Goal: Register for event/course

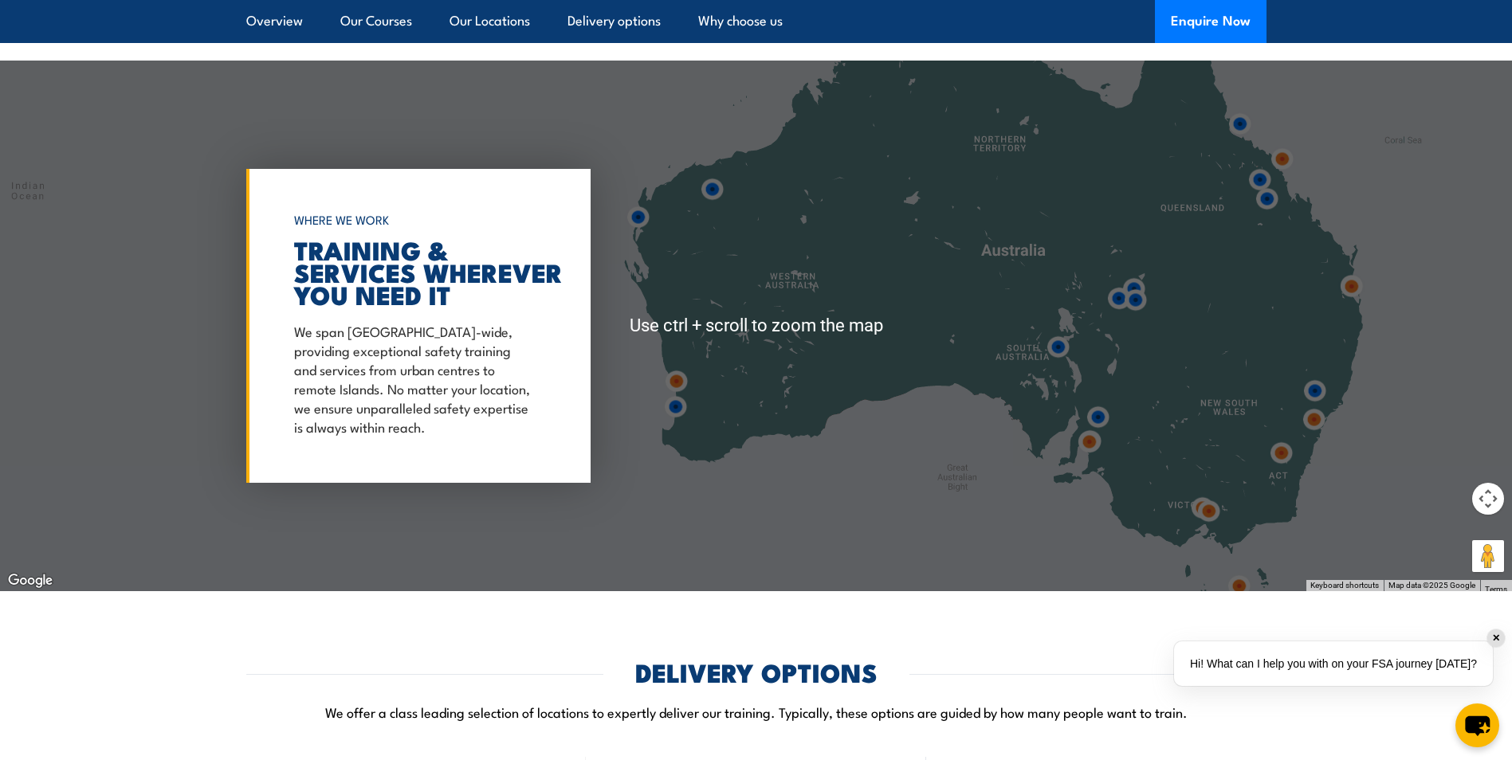
scroll to position [2631, 0]
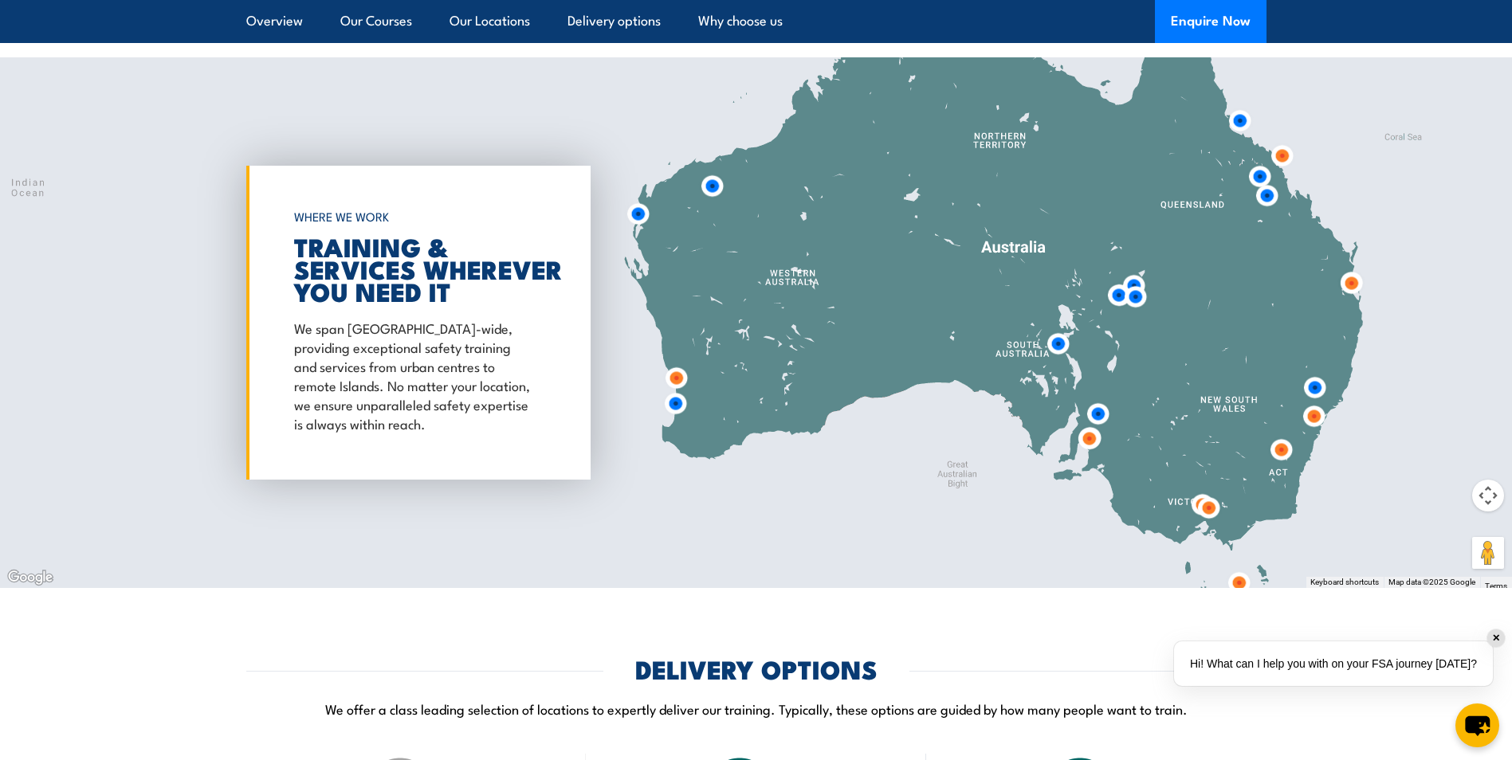
click at [675, 385] on img at bounding box center [675, 404] width 42 height 42
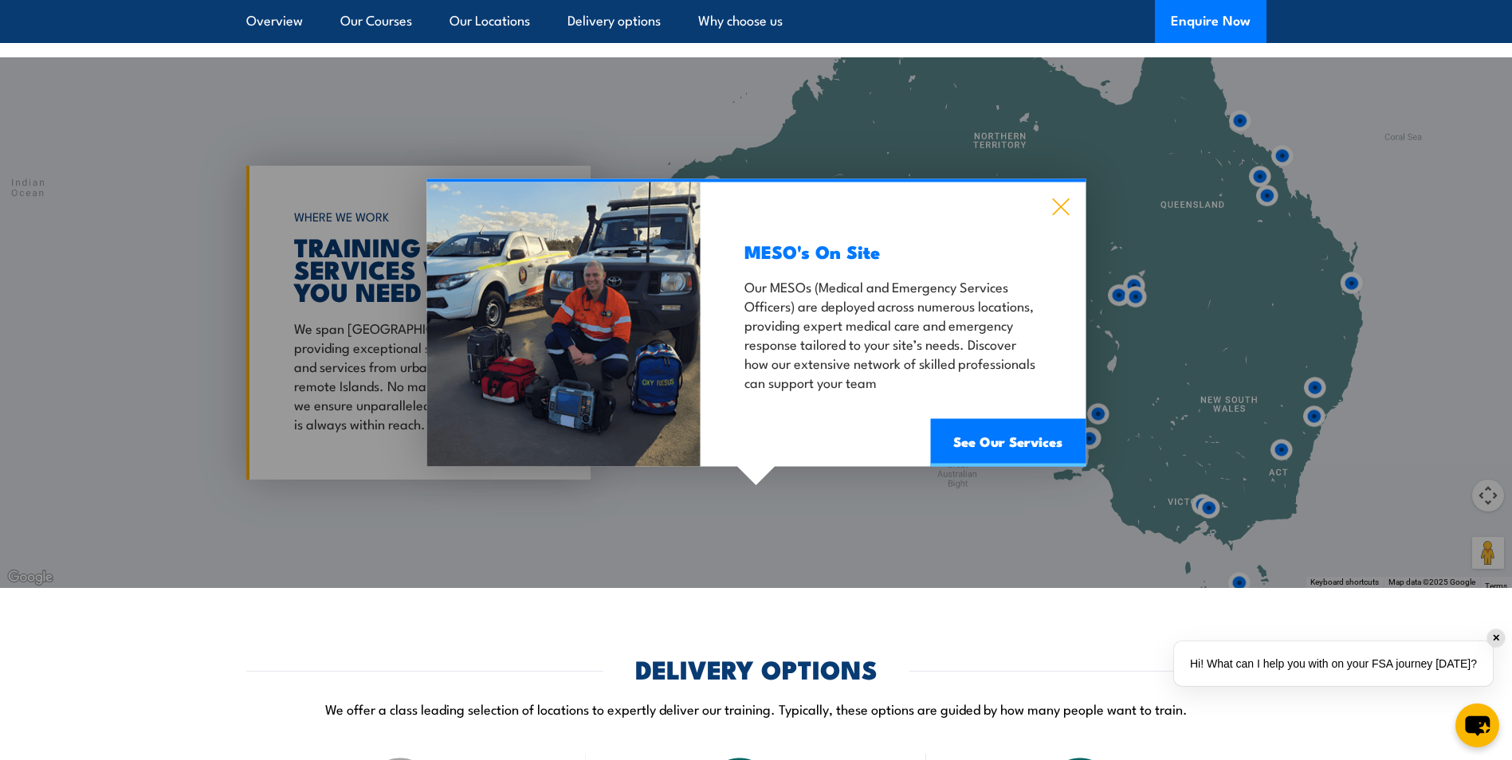
click at [1066, 198] on icon at bounding box center [1060, 207] width 18 height 18
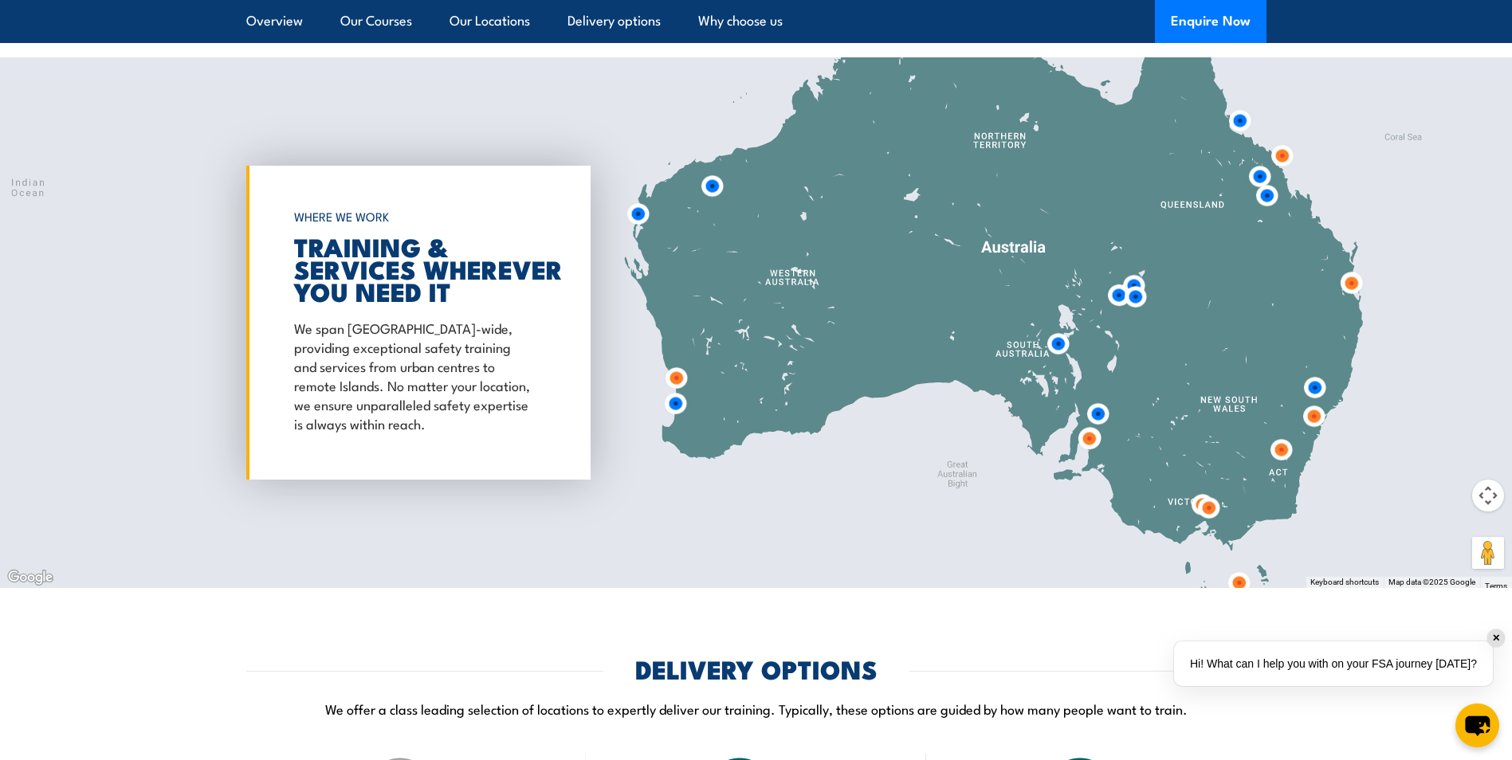
click at [671, 364] on img at bounding box center [676, 378] width 42 height 42
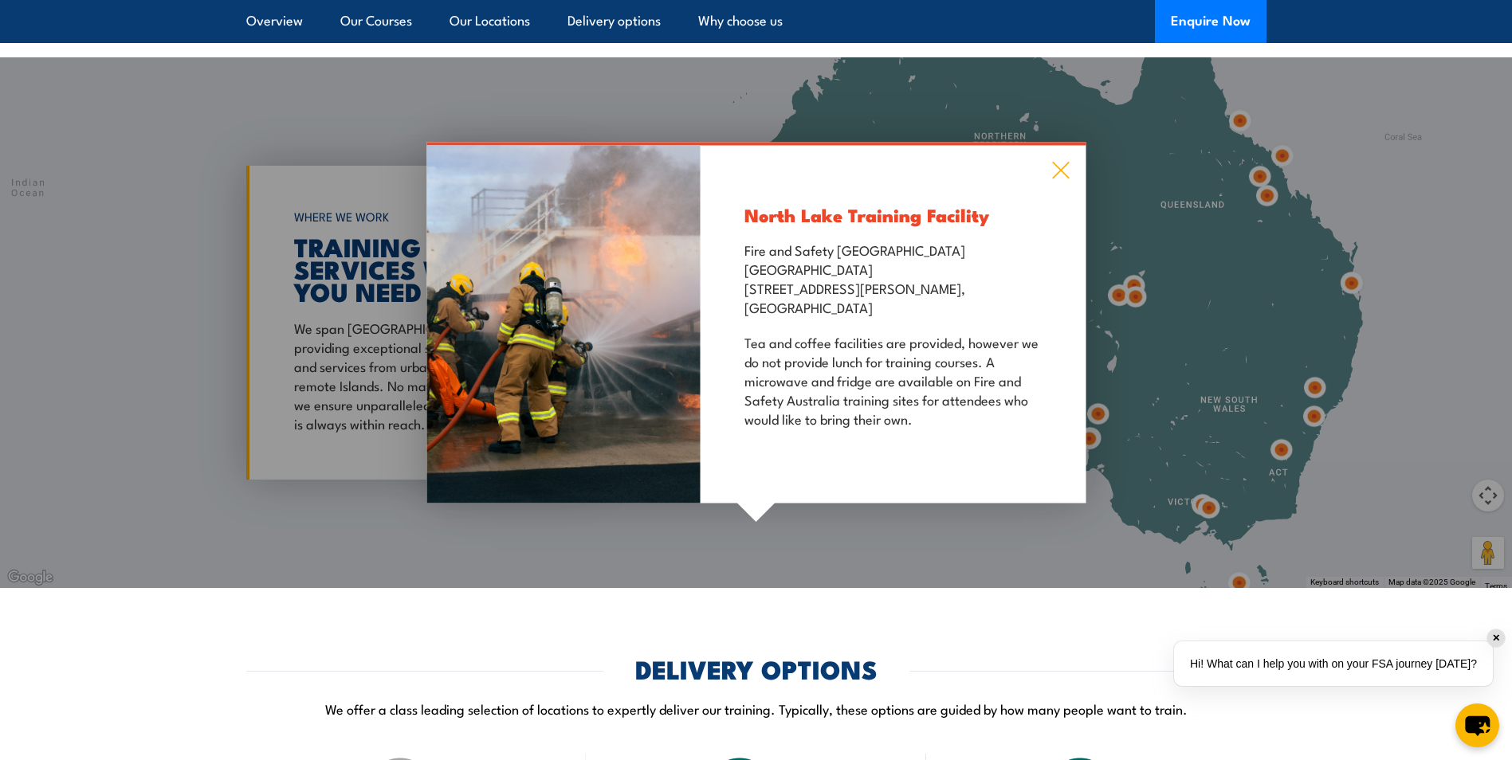
click at [1060, 163] on icon at bounding box center [1060, 171] width 17 height 17
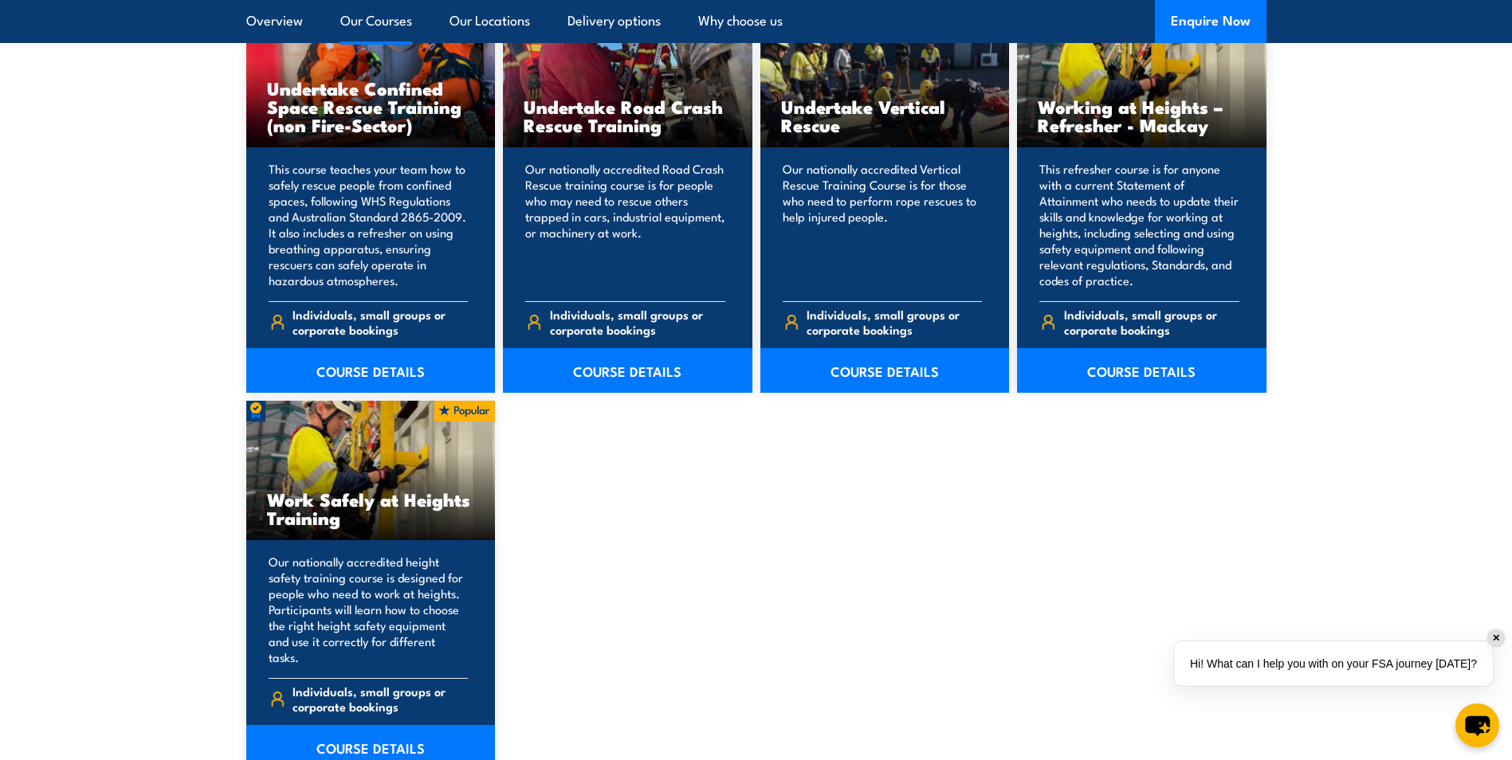
scroll to position [1814, 0]
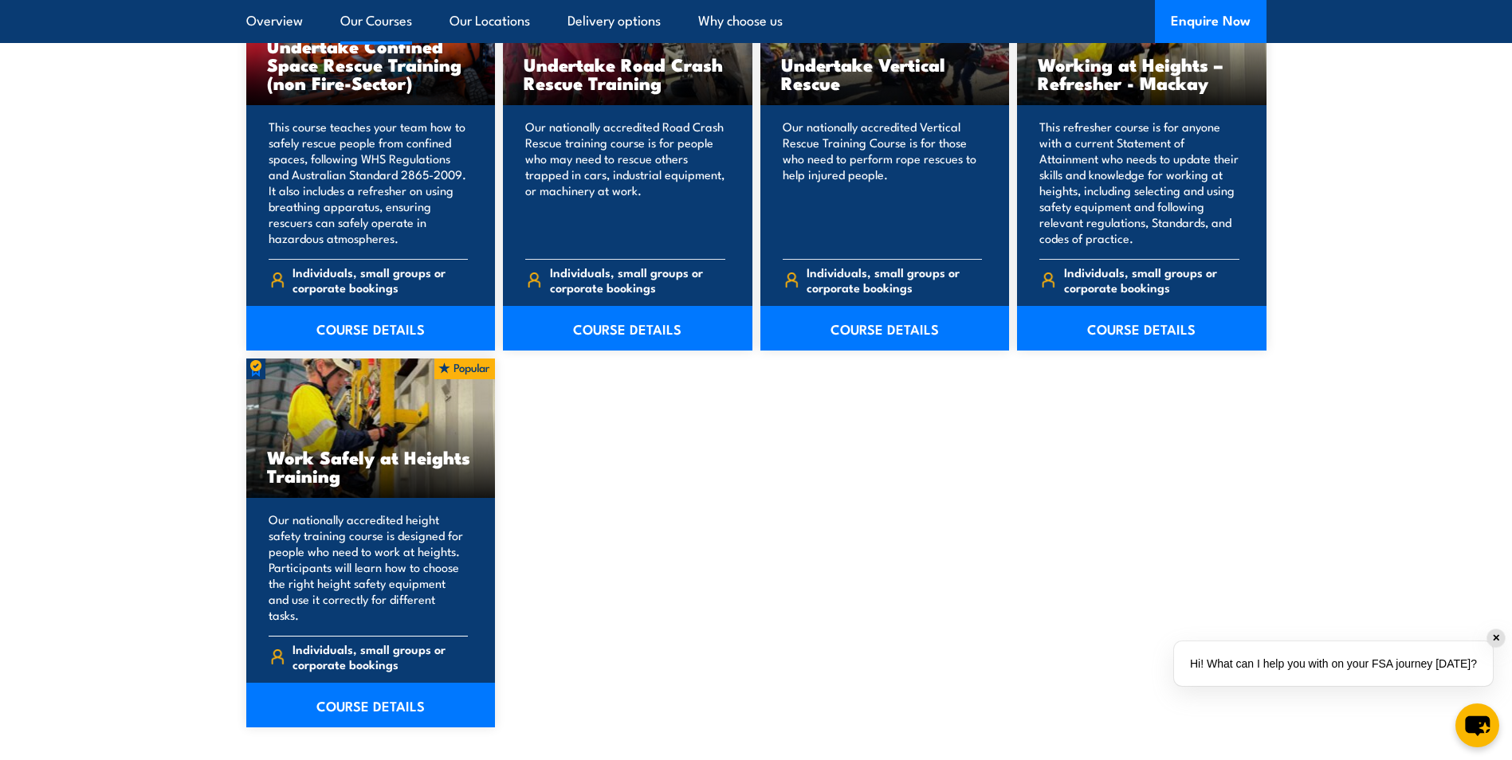
click at [381, 448] on h3 "Work Safely at Heights Training" at bounding box center [371, 466] width 208 height 37
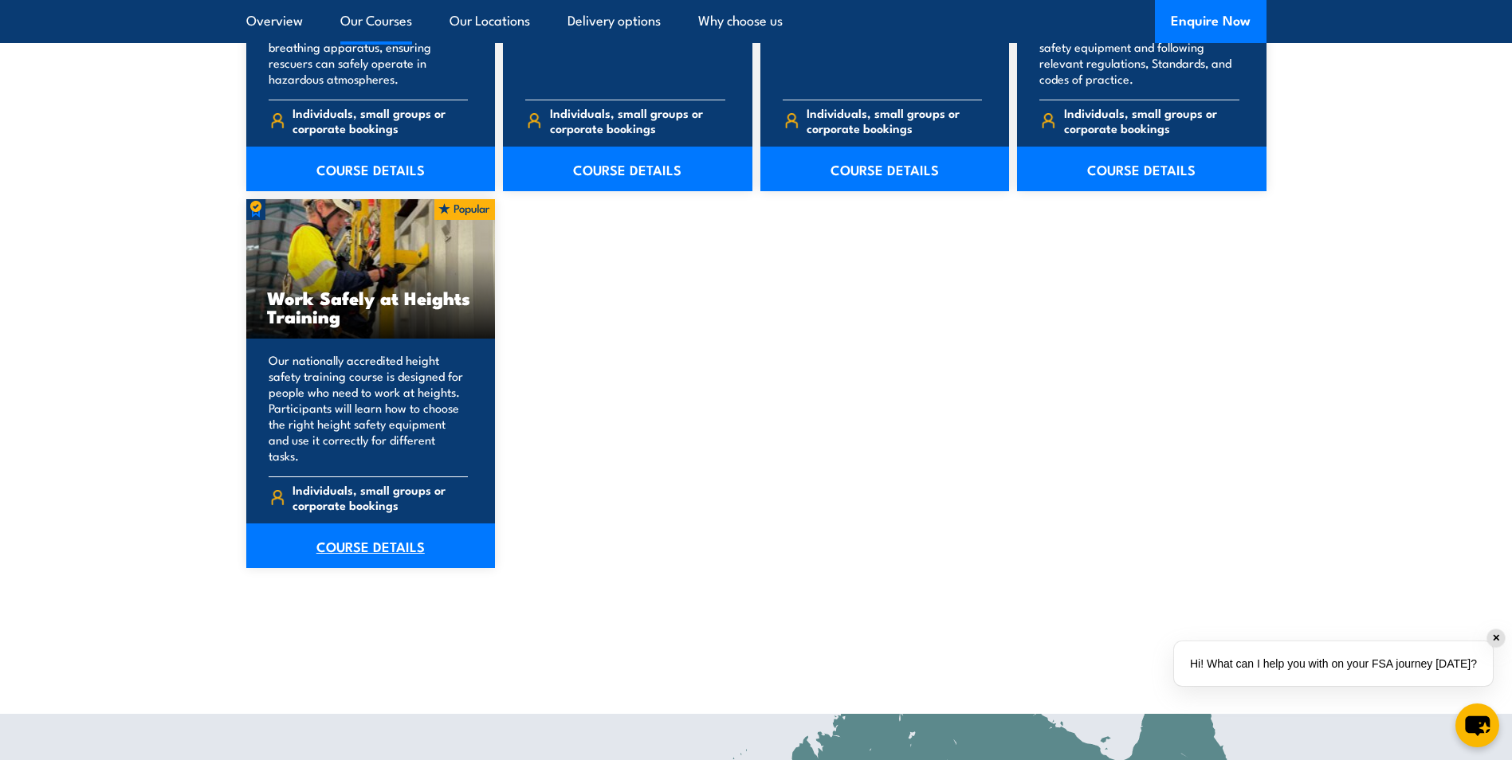
click at [403, 539] on link "COURSE DETAILS" at bounding box center [371, 546] width 250 height 45
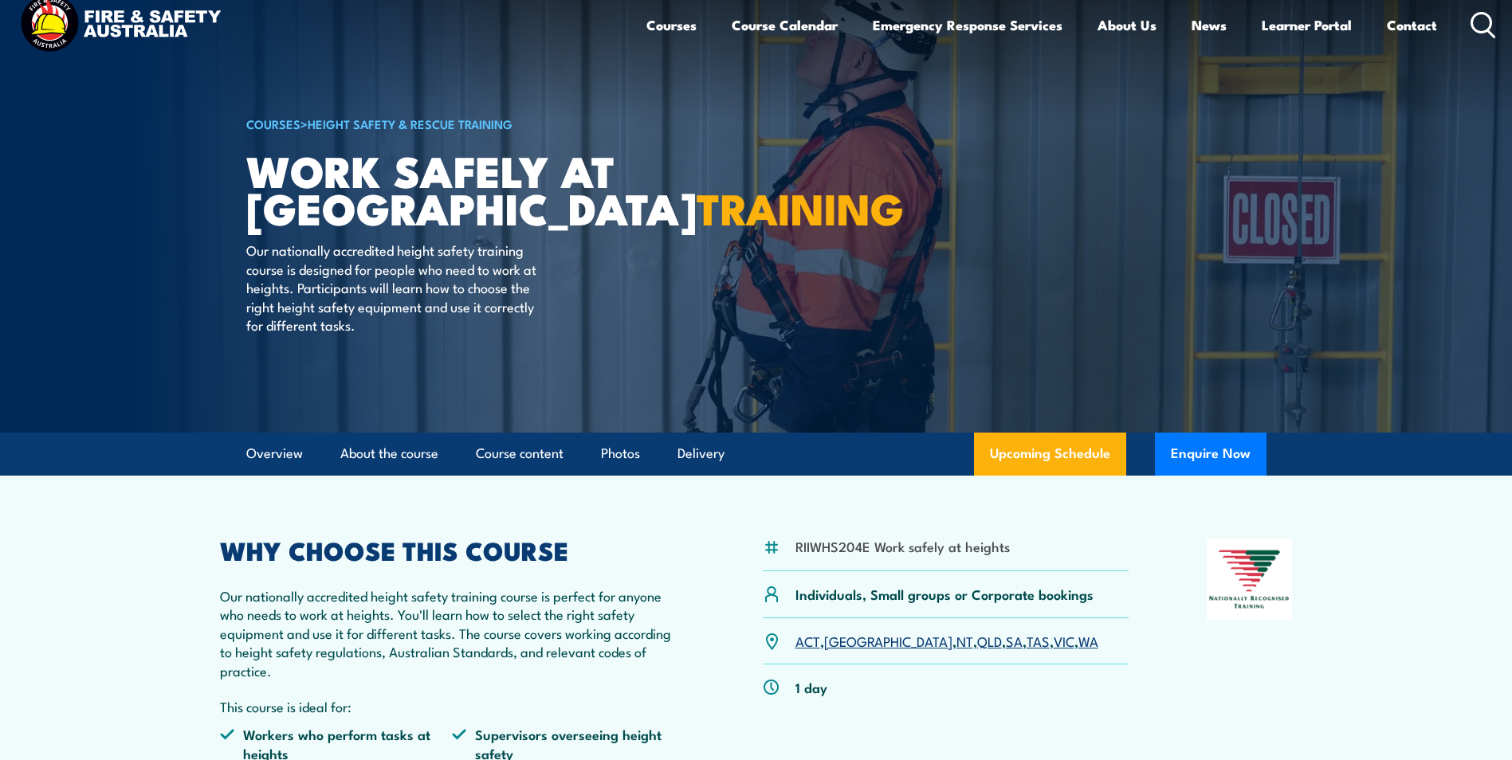
scroll to position [239, 0]
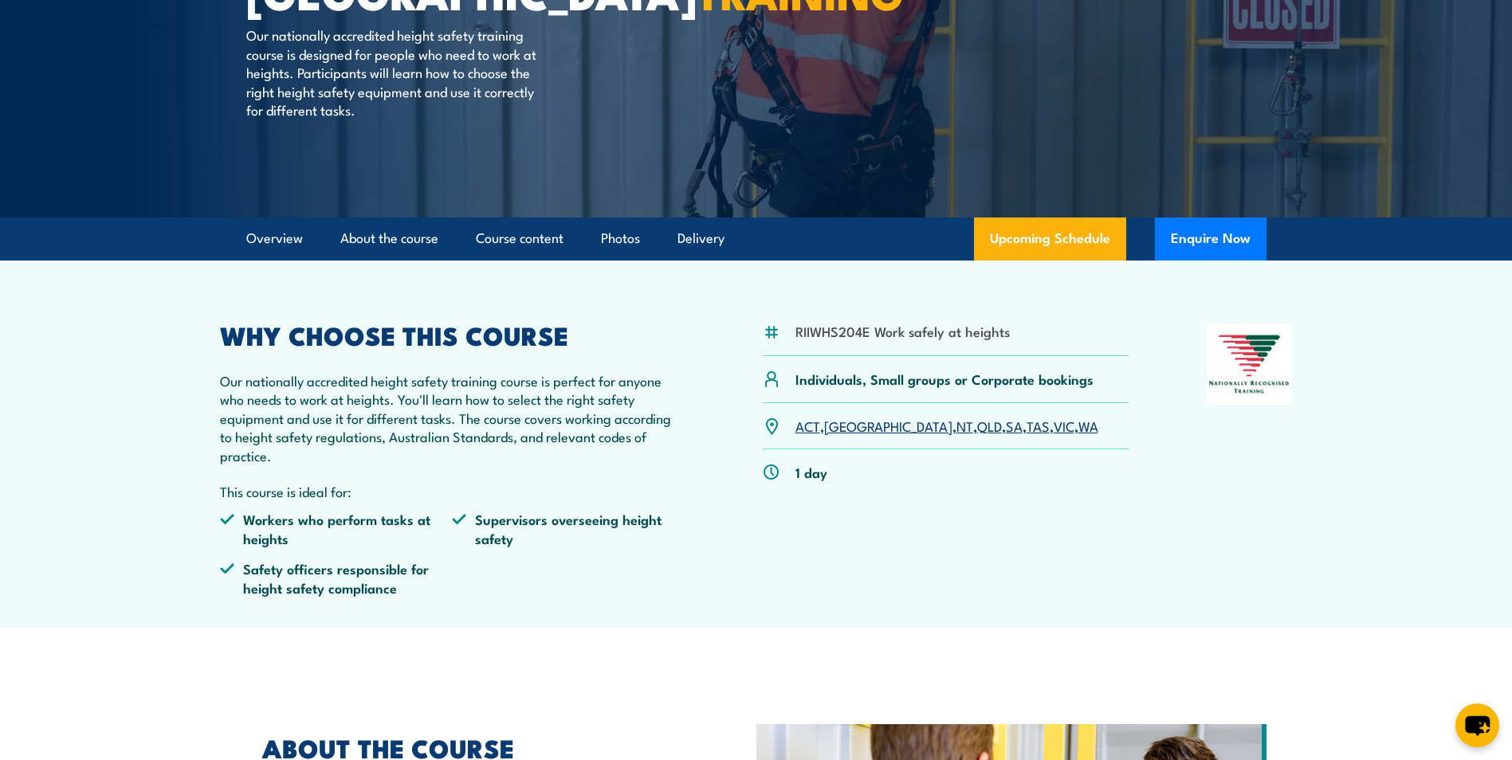
click at [1079, 429] on link "WA" at bounding box center [1089, 425] width 20 height 19
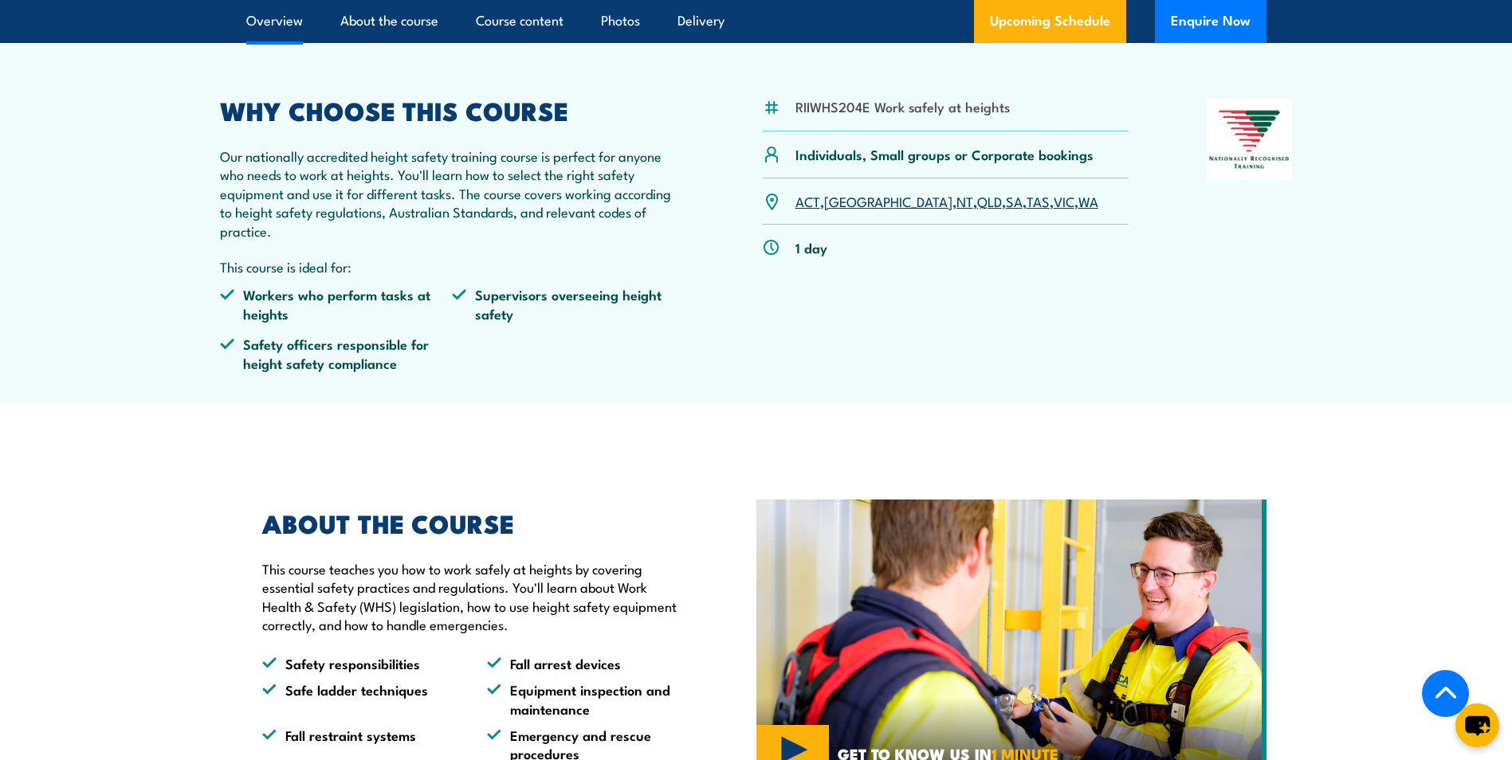
scroll to position [305, 0]
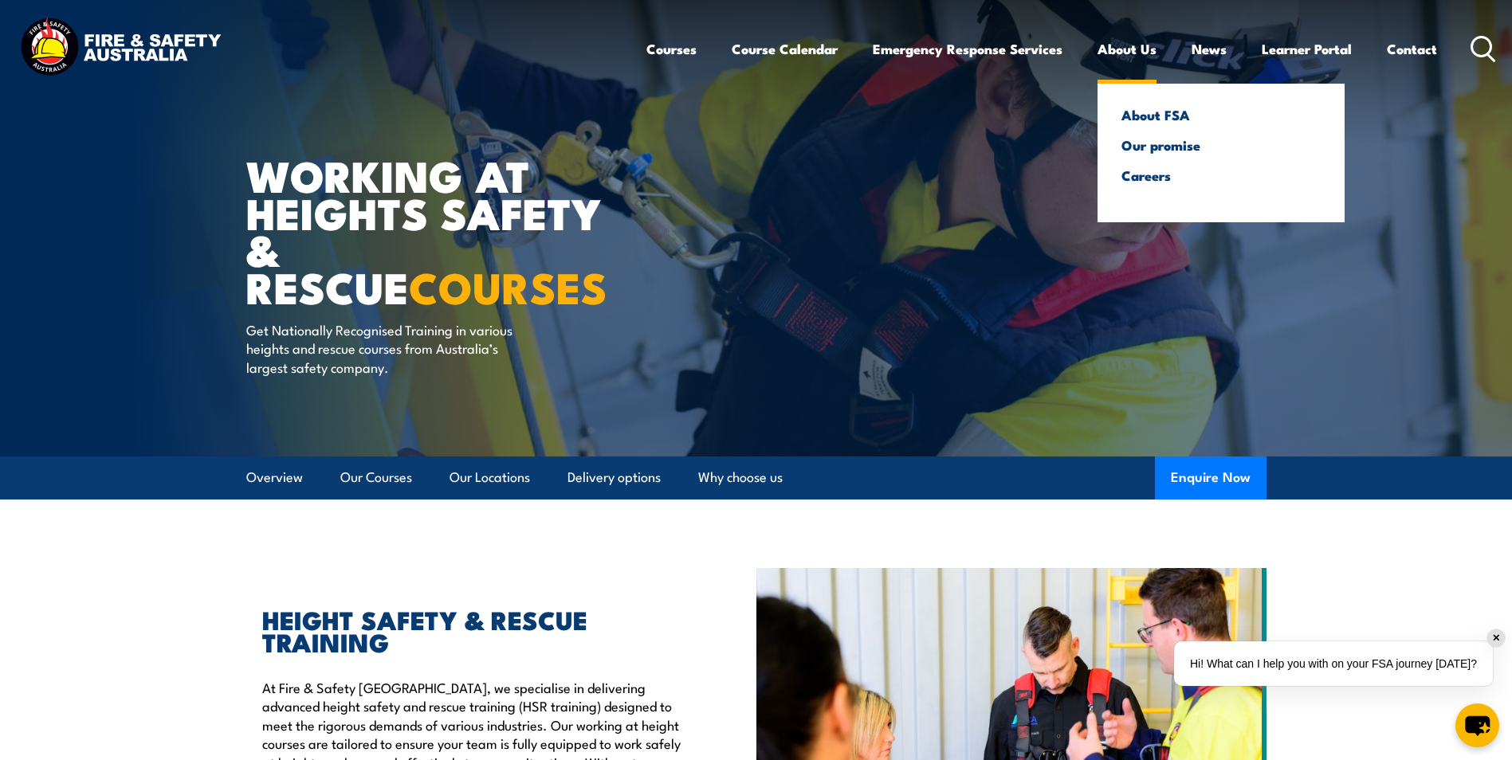
click at [1120, 52] on link "About Us" at bounding box center [1127, 49] width 59 height 42
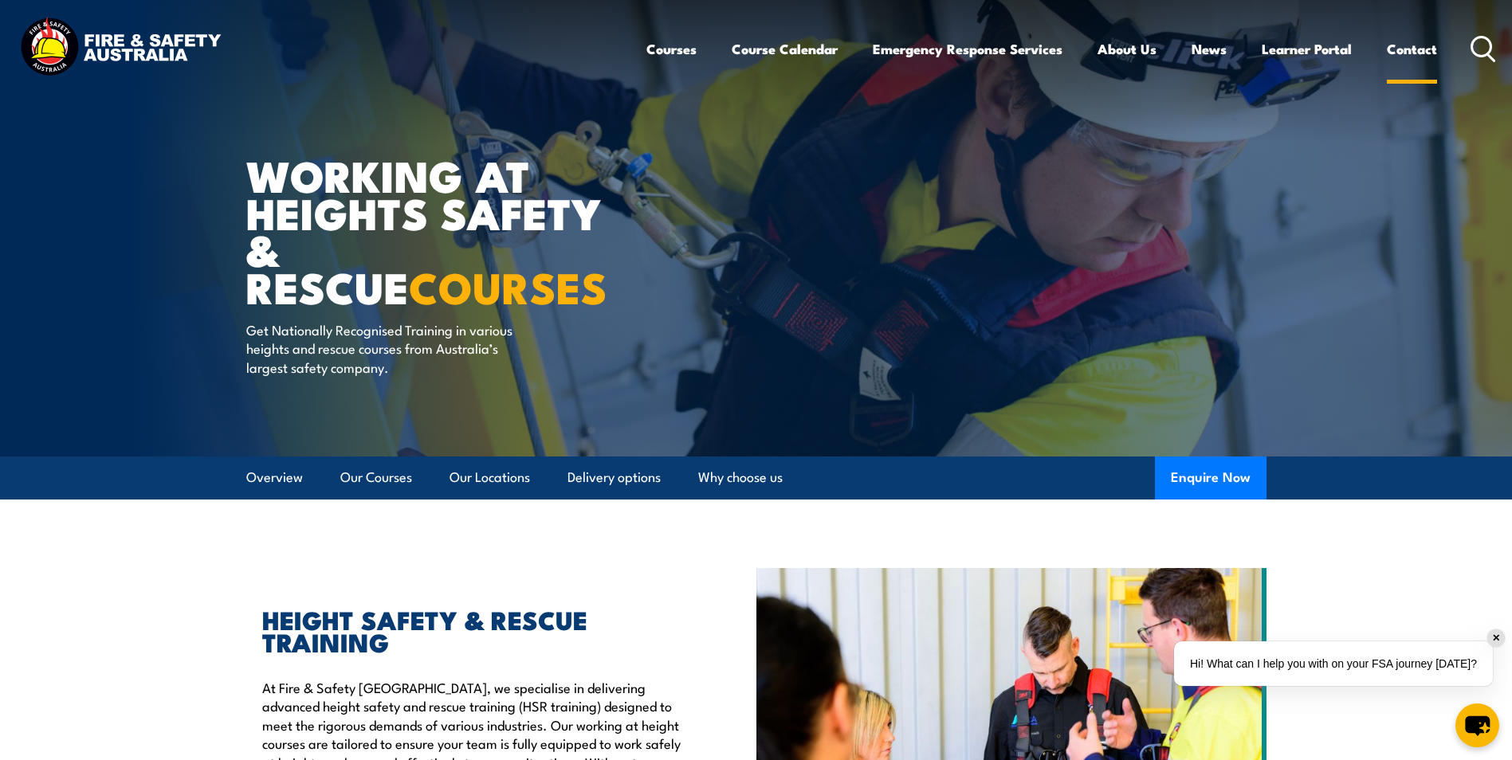
click at [1400, 52] on link "Contact" at bounding box center [1412, 49] width 50 height 42
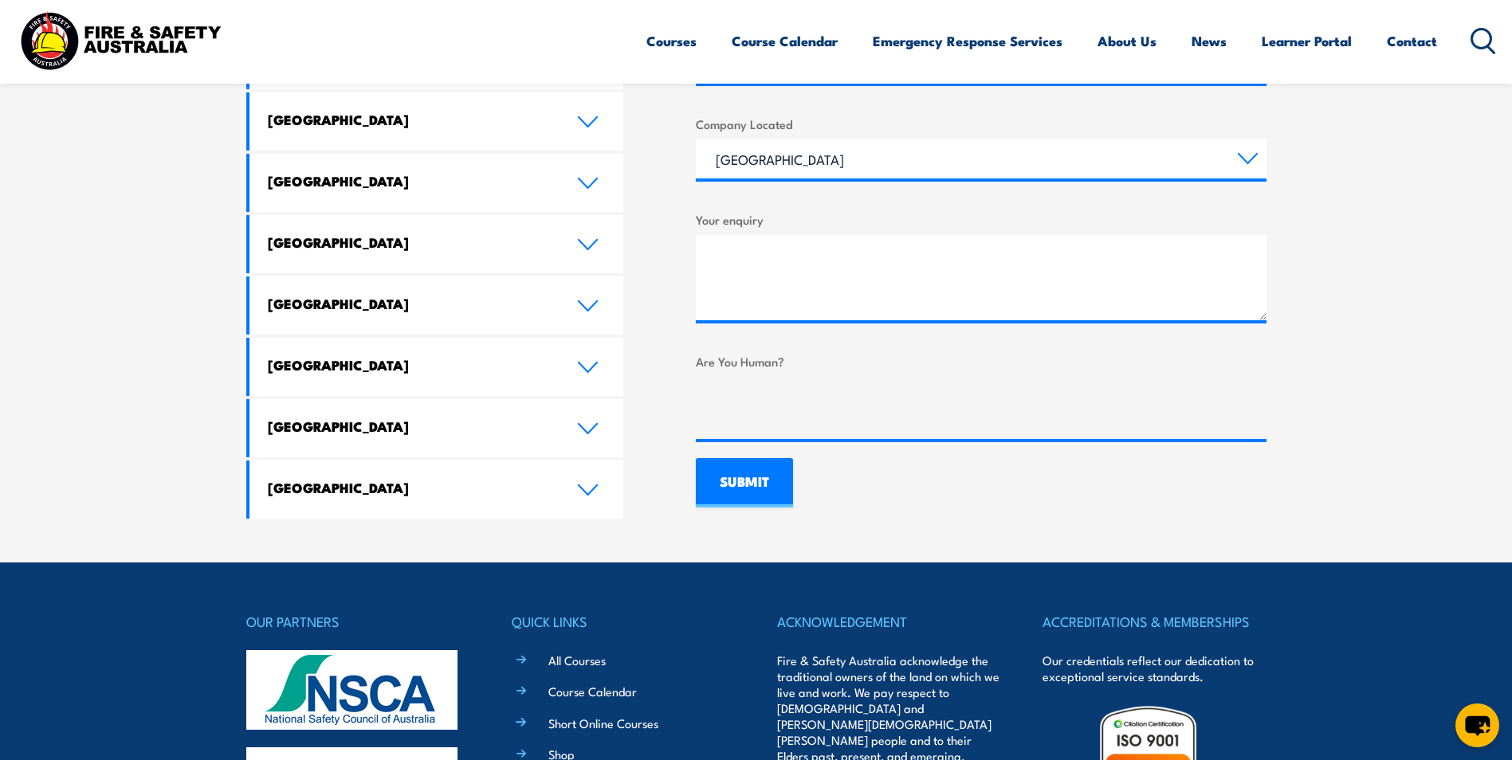
scroll to position [877, 0]
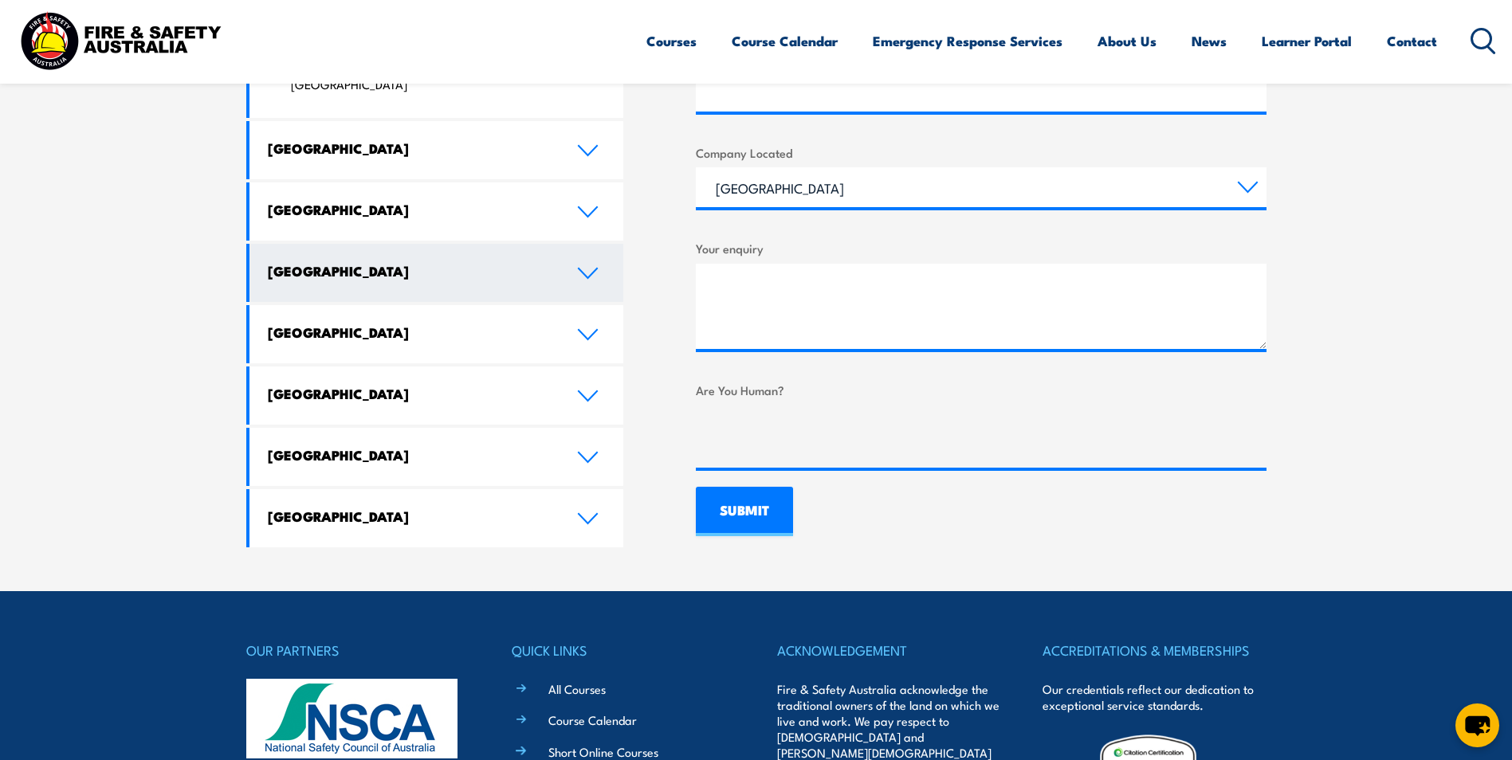
click at [593, 244] on link "[GEOGRAPHIC_DATA]" at bounding box center [437, 273] width 375 height 58
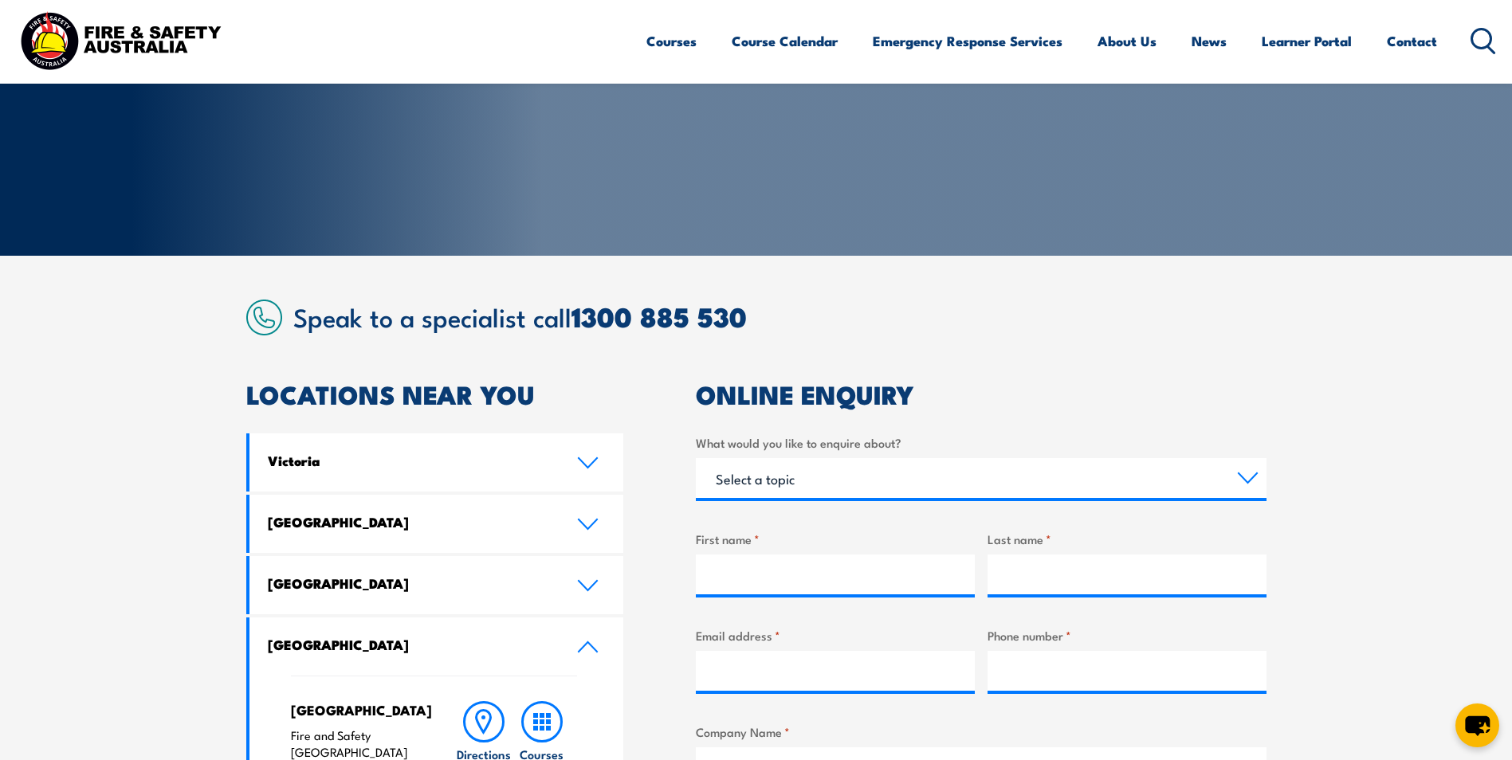
scroll to position [0, 0]
